Goal: Task Accomplishment & Management: Use online tool/utility

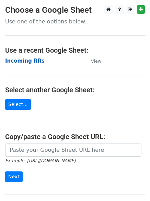
click at [22, 61] on strong "Incoming RRs" at bounding box center [25, 61] width 40 height 6
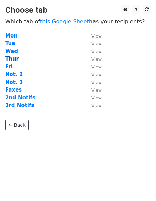
click at [16, 60] on strong "Thur" at bounding box center [11, 59] width 13 height 6
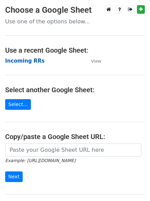
click at [22, 64] on strong "Incoming RRs" at bounding box center [25, 61] width 40 height 6
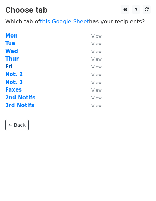
click at [10, 67] on strong "Fri" at bounding box center [9, 67] width 8 height 6
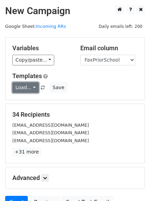
click at [23, 87] on link "Load..." at bounding box center [25, 87] width 27 height 11
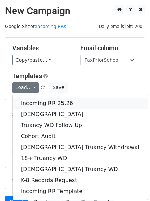
click at [35, 105] on link "Incoming RR 25.26" at bounding box center [80, 103] width 135 height 11
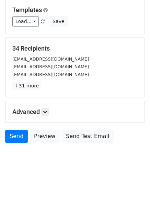
scroll to position [66, 0]
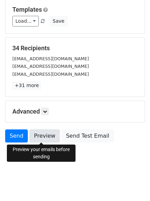
click at [47, 136] on link "Preview" at bounding box center [45, 135] width 30 height 13
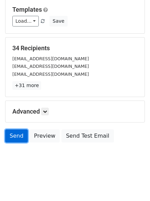
click at [13, 134] on link "Send" at bounding box center [16, 135] width 23 height 13
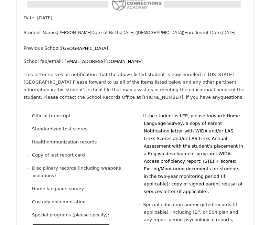
scroll to position [551, 0]
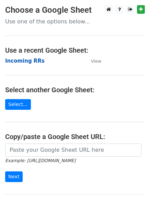
click at [19, 62] on strong "Incoming RRs" at bounding box center [25, 61] width 40 height 6
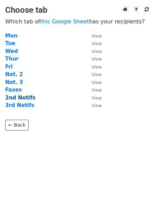
click at [25, 97] on strong "2nd Notifs" at bounding box center [20, 98] width 30 height 6
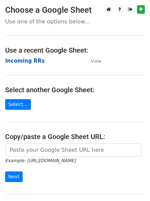
click at [24, 61] on strong "Incoming RRs" at bounding box center [25, 61] width 40 height 6
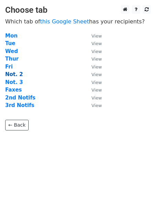
click at [16, 75] on strong "Not. 2" at bounding box center [14, 74] width 18 height 6
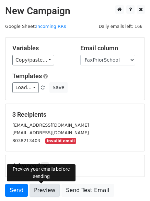
click at [45, 190] on link "Preview" at bounding box center [45, 190] width 30 height 13
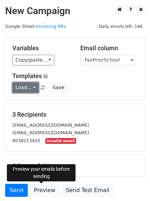
click at [28, 87] on link "Load..." at bounding box center [25, 87] width 27 height 11
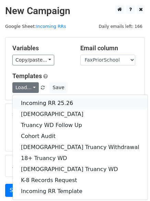
click at [28, 102] on link "Incoming RR 25.26" at bounding box center [80, 103] width 135 height 11
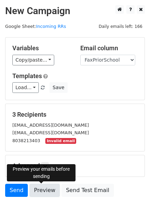
click at [44, 193] on link "Preview" at bounding box center [45, 190] width 30 height 13
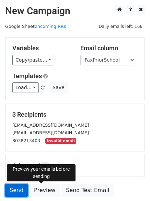
click at [14, 190] on link "Send" at bounding box center [16, 190] width 23 height 13
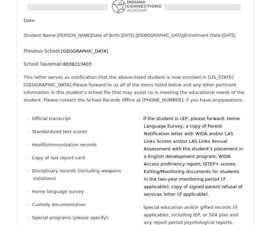
scroll to position [1145, 0]
